Goal: Find specific page/section: Find specific page/section

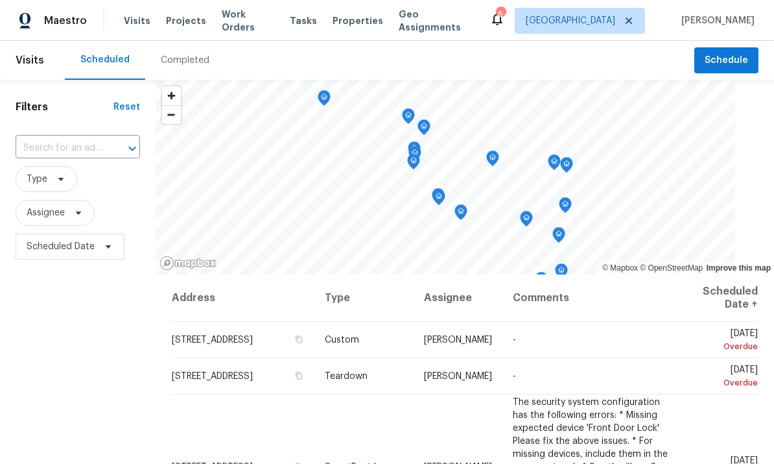
click at [359, 21] on span "Properties" at bounding box center [358, 20] width 51 height 13
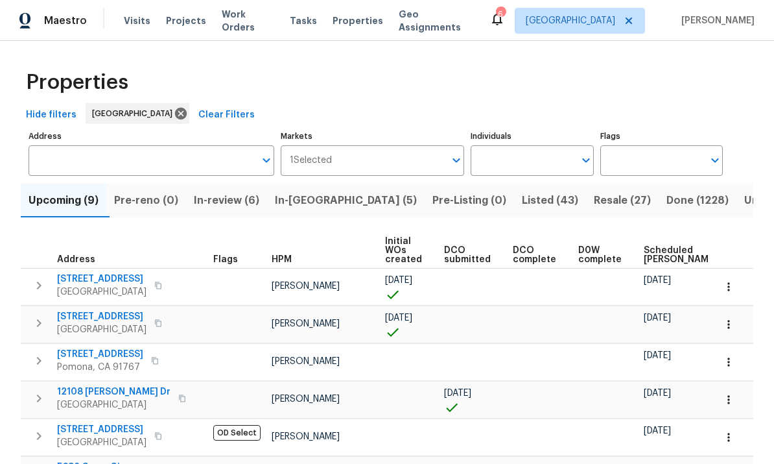
click at [254, 24] on span "Work Orders" at bounding box center [248, 21] width 53 height 26
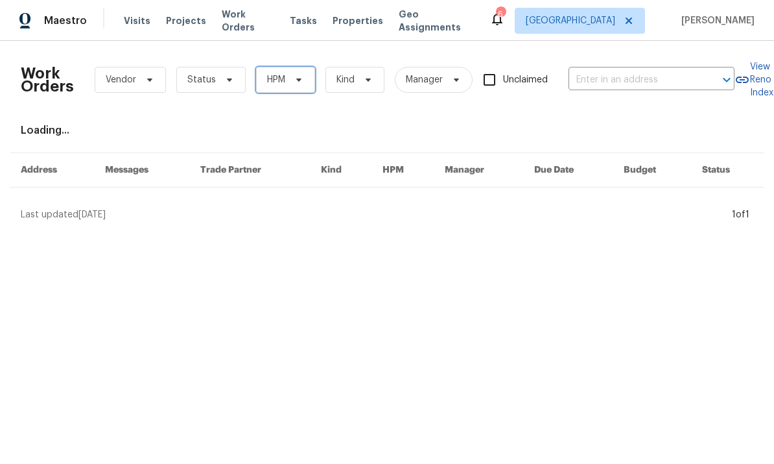
click at [292, 78] on span at bounding box center [297, 80] width 14 height 10
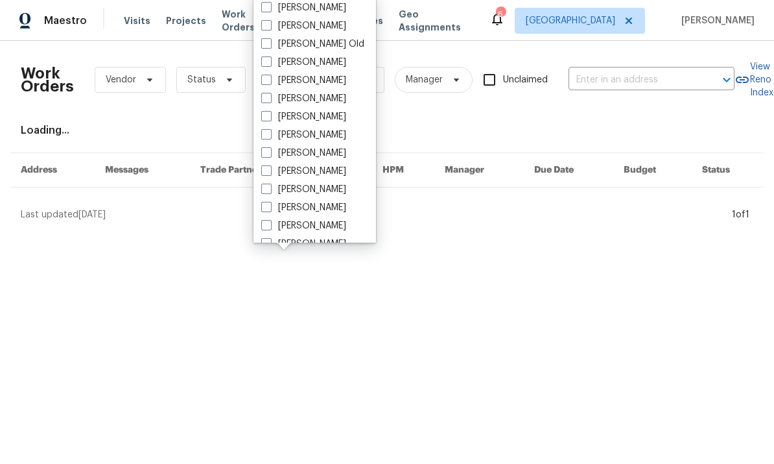
click at [269, 165] on span at bounding box center [266, 170] width 10 height 10
click at [269, 165] on input "[PERSON_NAME]" at bounding box center [265, 169] width 8 height 8
checkbox input "true"
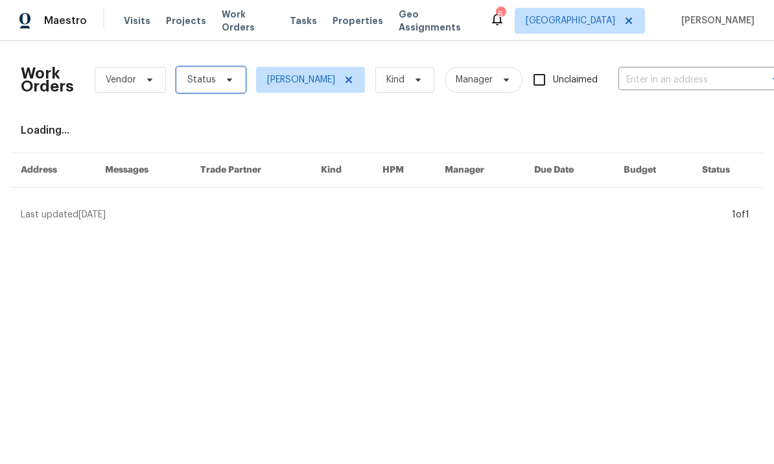
click at [224, 75] on icon at bounding box center [229, 80] width 10 height 10
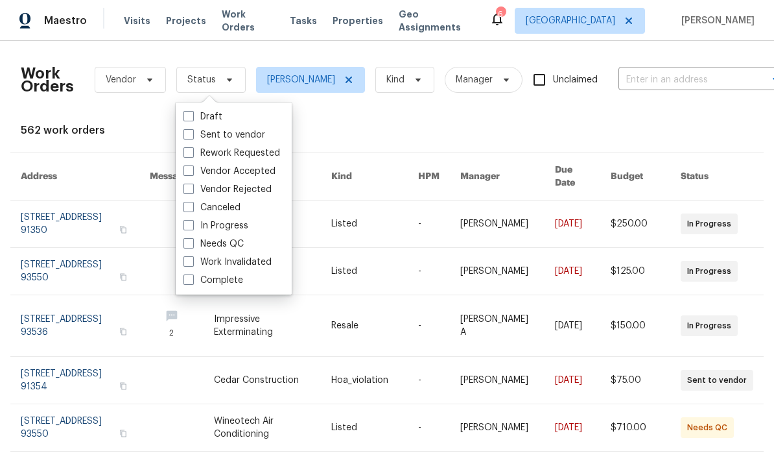
click at [195, 243] on label "Needs QC" at bounding box center [214, 243] width 60 height 13
click at [192, 243] on input "Needs QC" at bounding box center [188, 241] width 8 height 8
checkbox input "true"
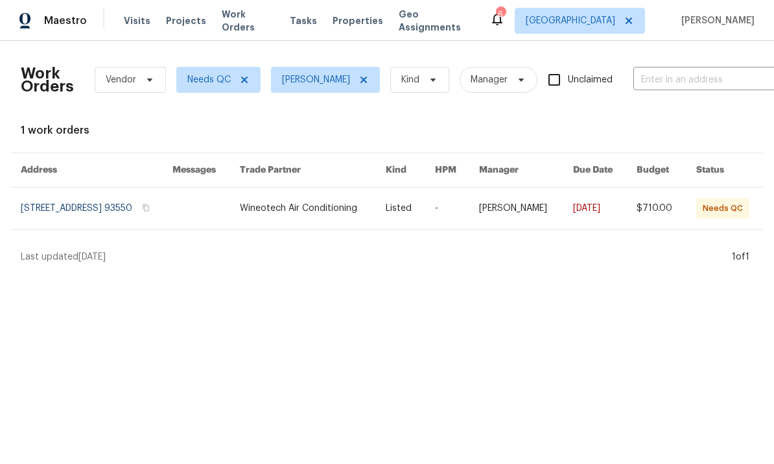
click at [534, 202] on link at bounding box center [525, 208] width 93 height 42
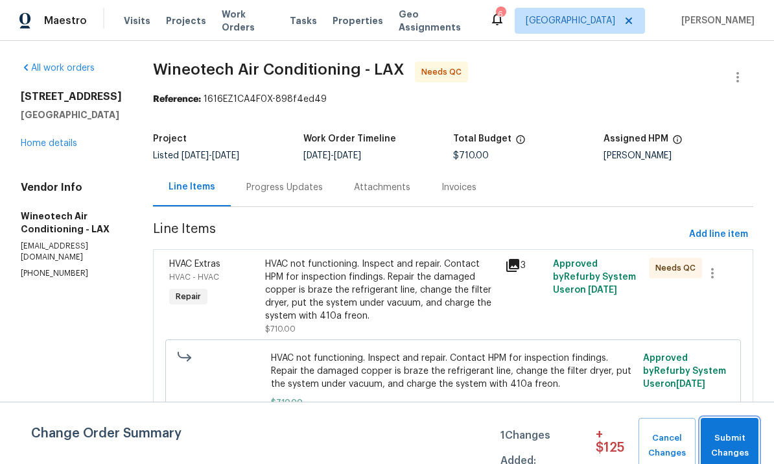
click at [728, 434] on span "Submit Changes" at bounding box center [729, 446] width 45 height 30
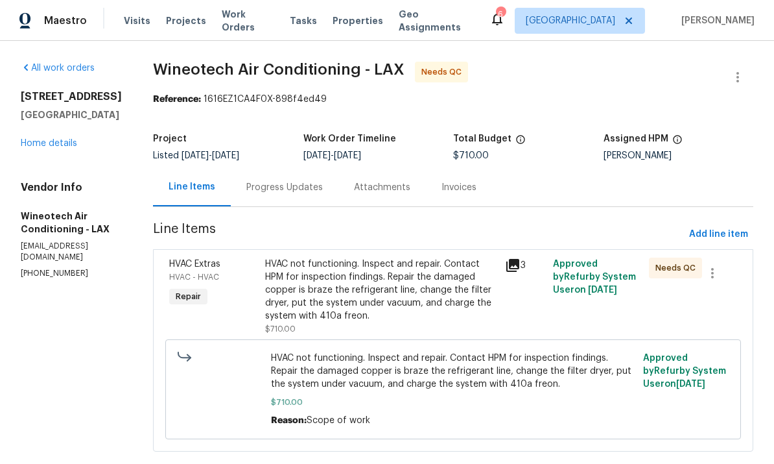
click at [63, 148] on link "Home details" at bounding box center [49, 143] width 56 height 9
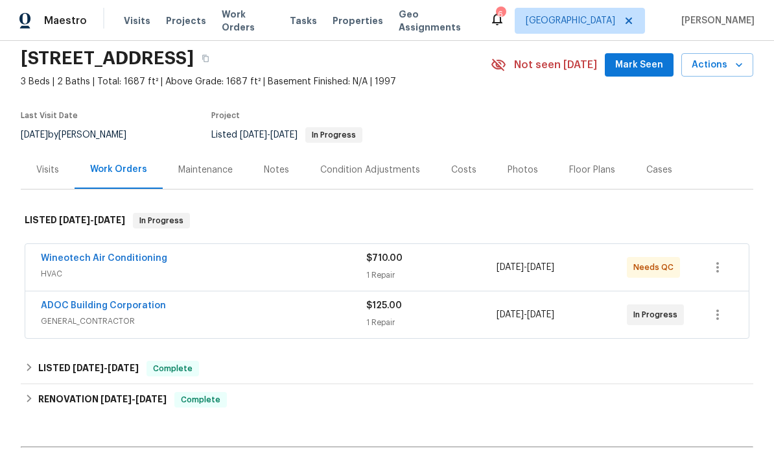
scroll to position [53, 0]
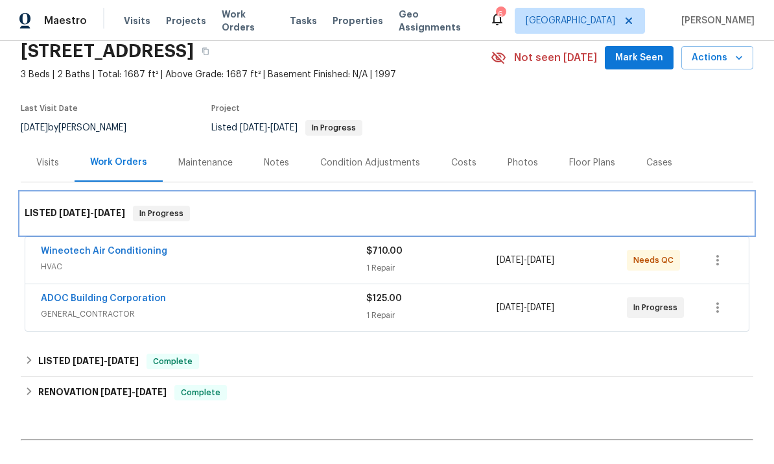
click at [226, 233] on div "LISTED 9/24/25 - 10/1/25 In Progress" at bounding box center [387, 214] width 733 height 42
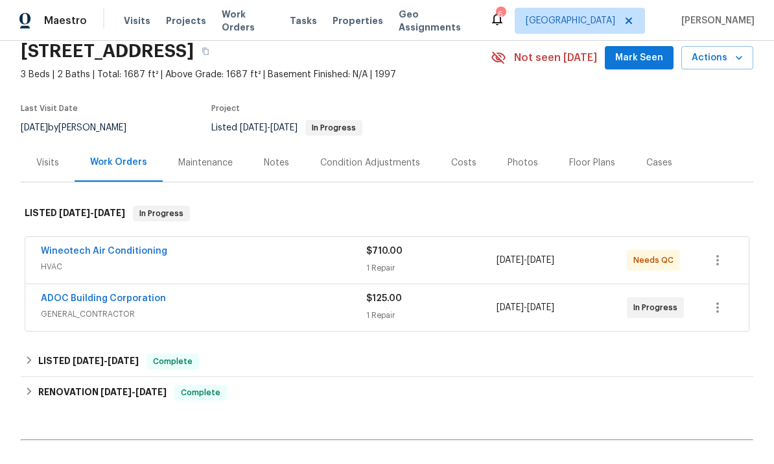
click at [148, 248] on link "Wineotech Air Conditioning" at bounding box center [104, 250] width 126 height 9
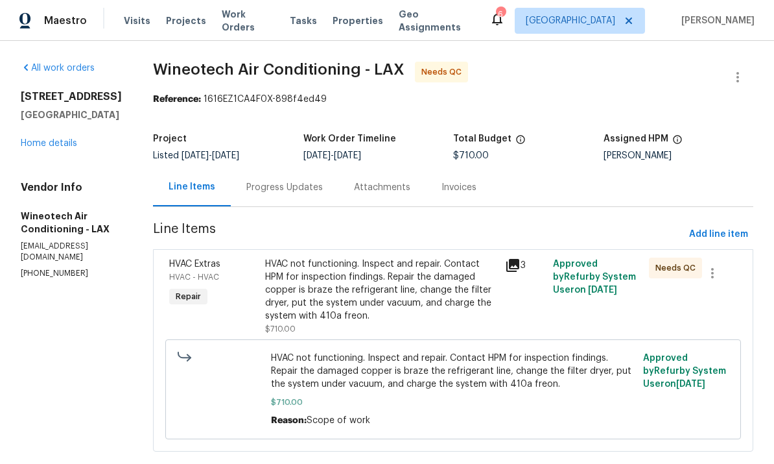
click at [396, 265] on div "HVAC not functioning. Inspect and repair. Contact HPM for inspection findings. …" at bounding box center [381, 289] width 232 height 65
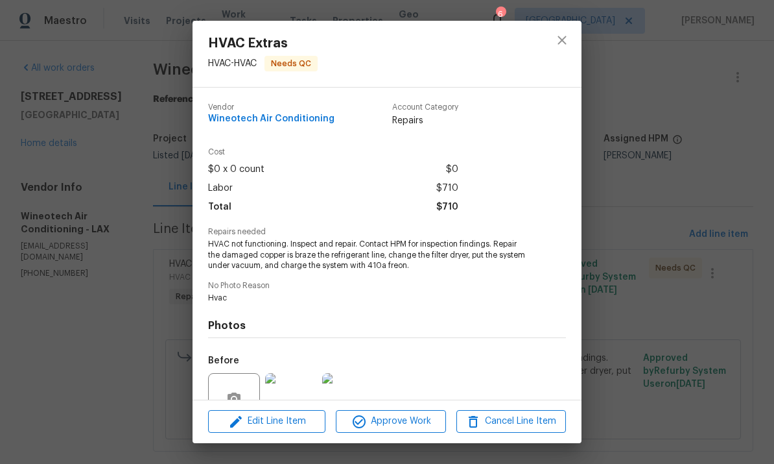
click at [410, 421] on span "Approve Work" at bounding box center [391, 421] width 102 height 16
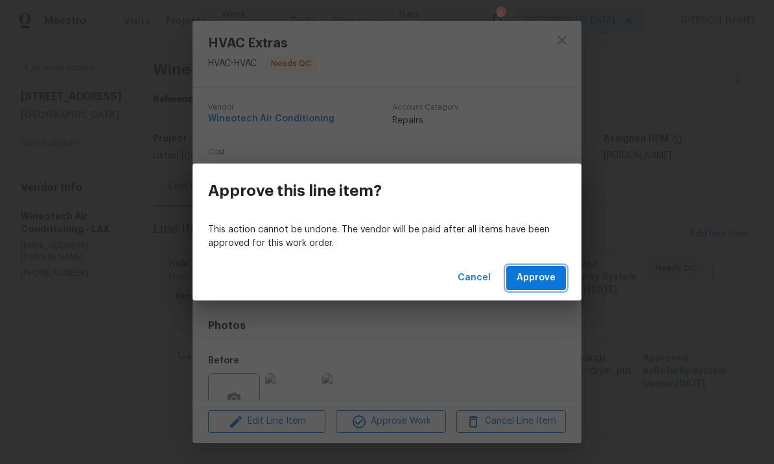
click at [540, 278] on span "Approve" at bounding box center [536, 278] width 39 height 16
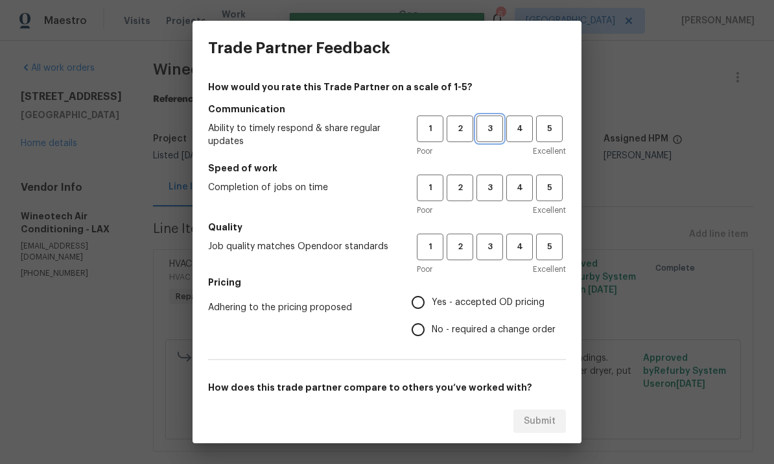
click at [493, 121] on span "3" at bounding box center [490, 128] width 24 height 15
click at [493, 180] on span "3" at bounding box center [490, 187] width 24 height 15
click at [495, 235] on button "3" at bounding box center [490, 246] width 27 height 27
click at [425, 298] on input "Yes - accepted OD pricing" at bounding box center [418, 302] width 27 height 27
radio input "true"
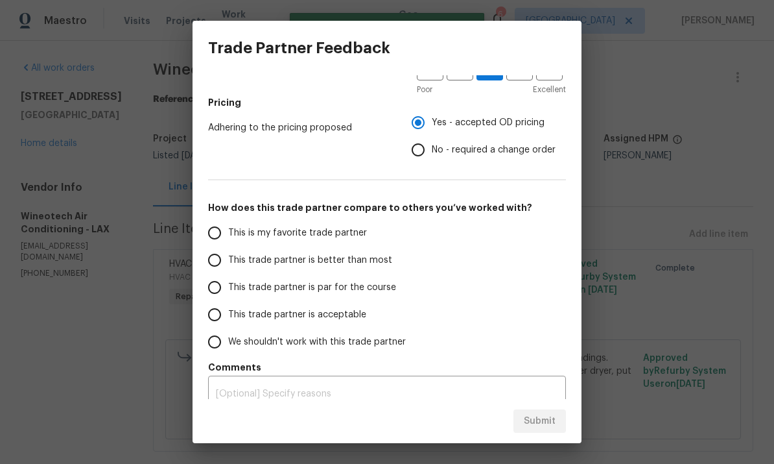
scroll to position [181, 0]
click at [222, 289] on input "This trade partner is par for the course" at bounding box center [214, 285] width 27 height 27
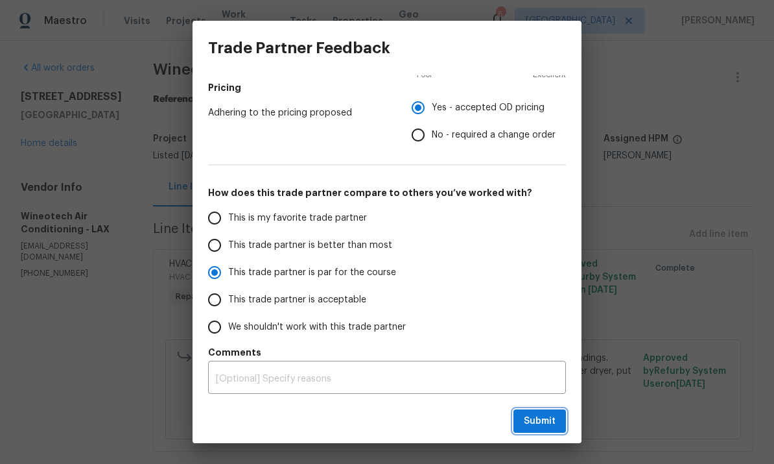
click at [540, 416] on span "Submit" at bounding box center [540, 421] width 32 height 16
radio input "true"
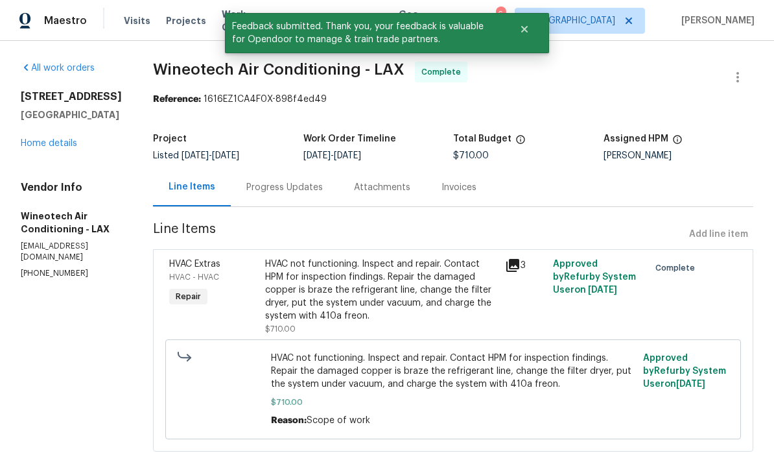
click at [58, 148] on link "Home details" at bounding box center [49, 143] width 56 height 9
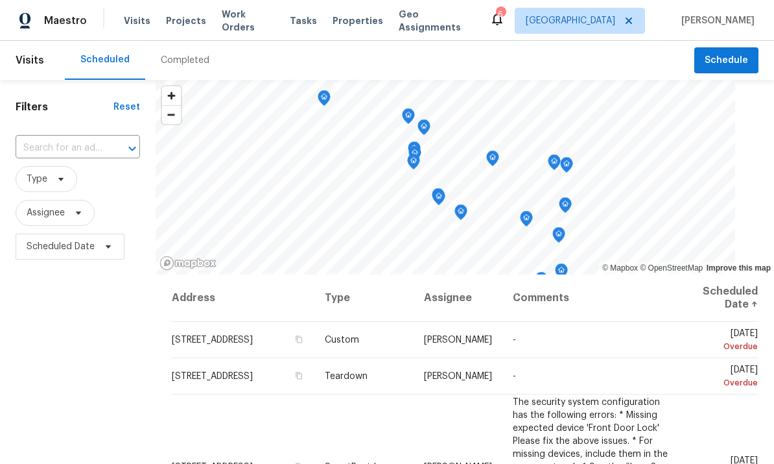
click at [360, 22] on span "Properties" at bounding box center [358, 20] width 51 height 13
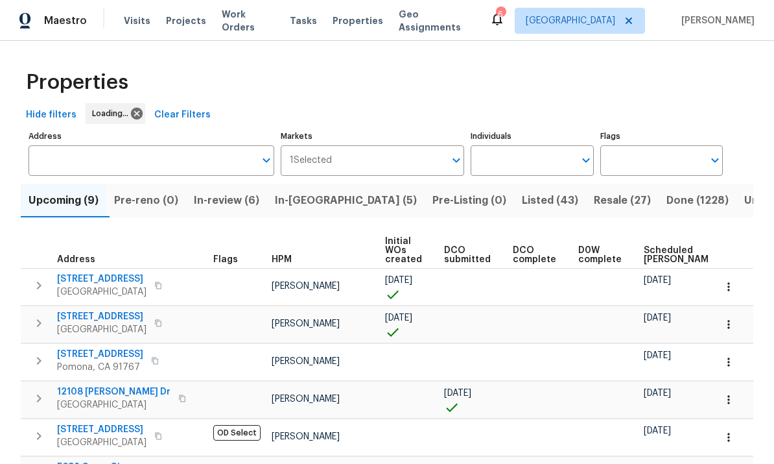
click at [558, 165] on input "Individuals" at bounding box center [522, 160] width 103 height 30
click at [560, 145] on input "Individuals" at bounding box center [522, 160] width 103 height 30
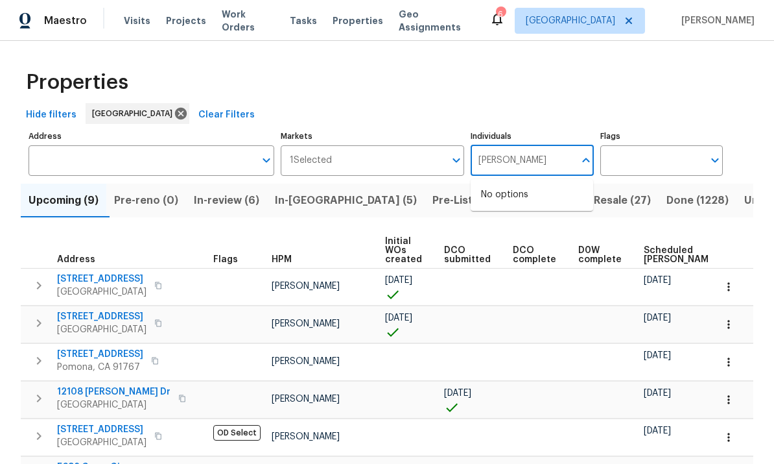
type input "[PERSON_NAME]"
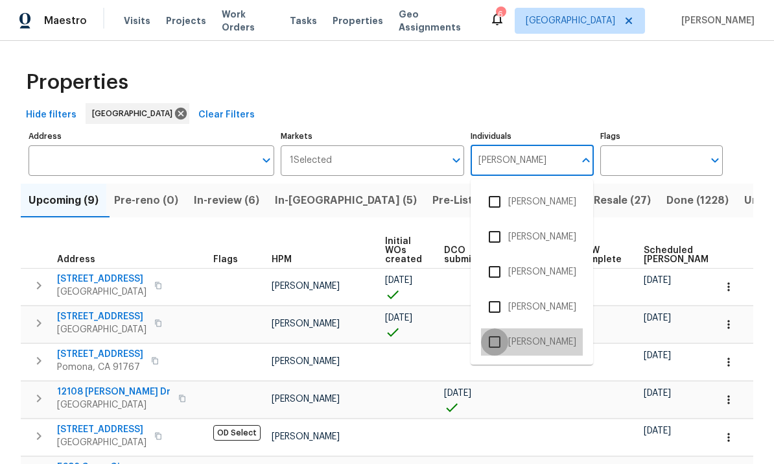
click at [499, 328] on input "checkbox" at bounding box center [494, 341] width 27 height 27
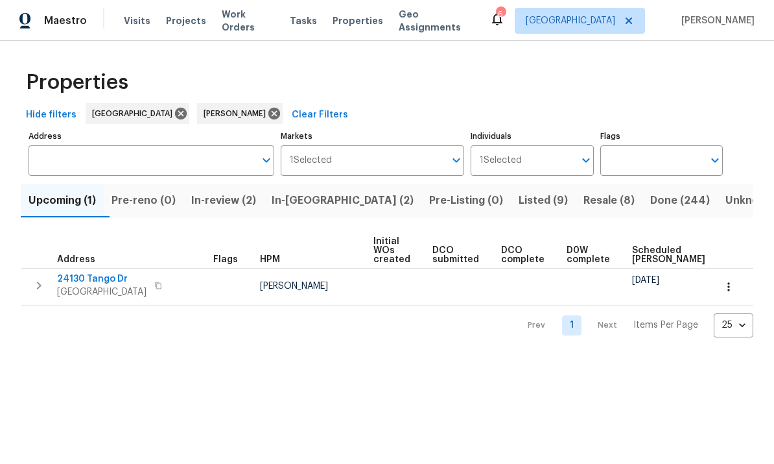
click at [584, 196] on span "Resale (8)" at bounding box center [609, 200] width 51 height 18
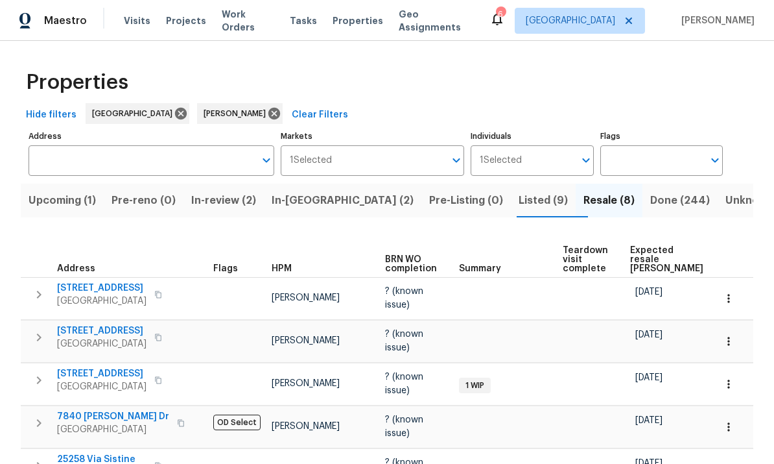
click at [511, 184] on button "Listed (9)" at bounding box center [543, 201] width 65 height 34
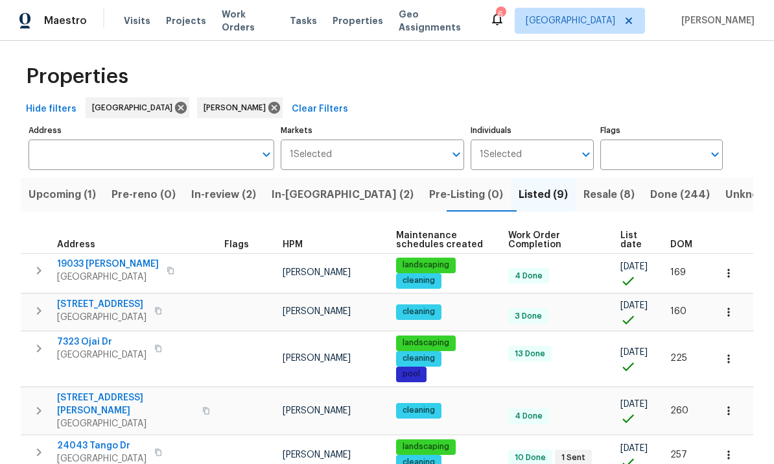
scroll to position [5, 0]
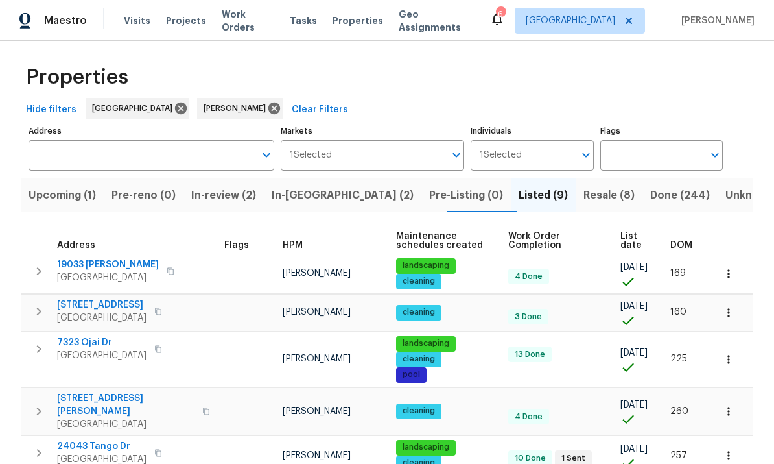
click at [60, 186] on span "Upcoming (1)" at bounding box center [62, 195] width 67 height 18
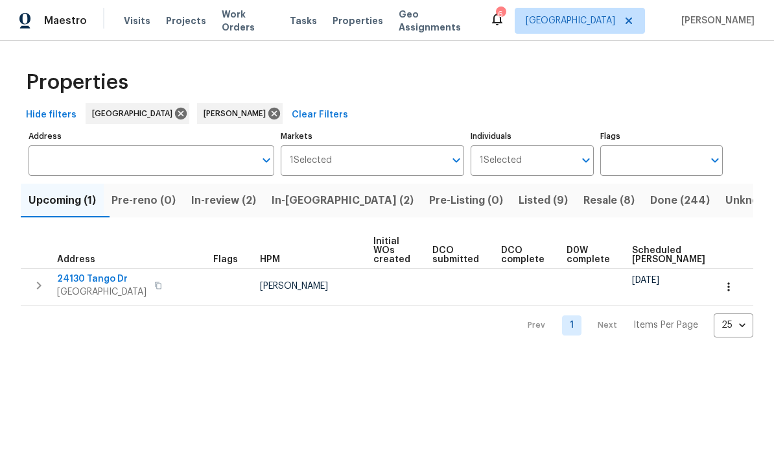
click at [222, 185] on button "In-review (2)" at bounding box center [224, 201] width 80 height 34
